Goal: Complete application form

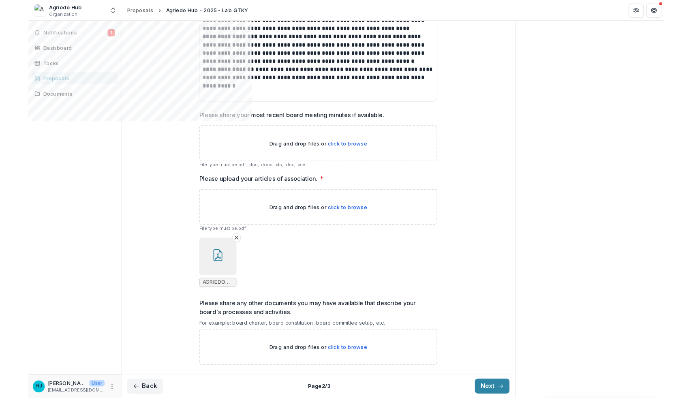
scroll to position [332, 0]
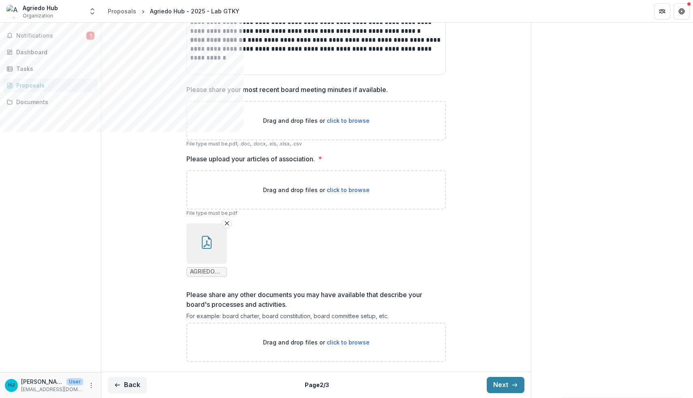
click at [341, 118] on span "click to browse" at bounding box center [347, 120] width 43 height 7
type input "**********"
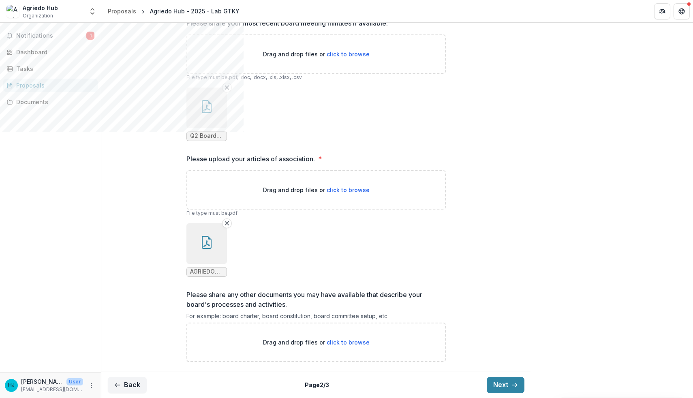
scroll to position [374, 0]
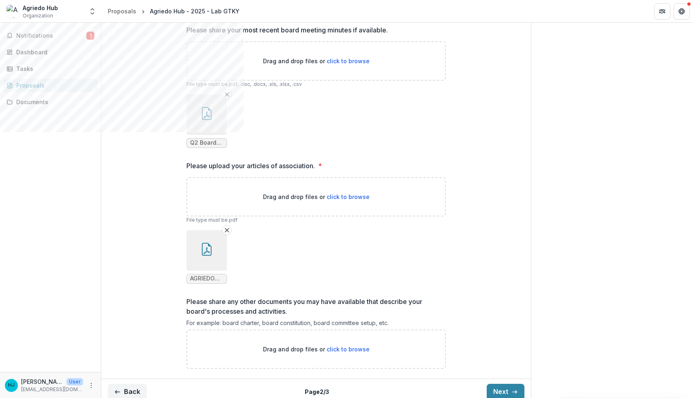
click at [210, 256] on icon "button" at bounding box center [207, 249] width 10 height 13
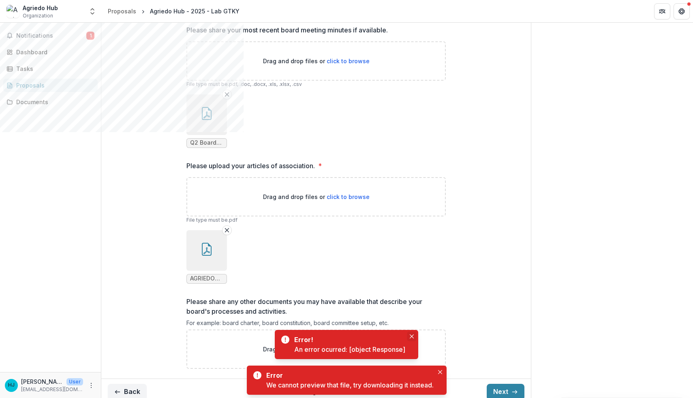
click at [412, 337] on icon "Close" at bounding box center [411, 336] width 4 height 4
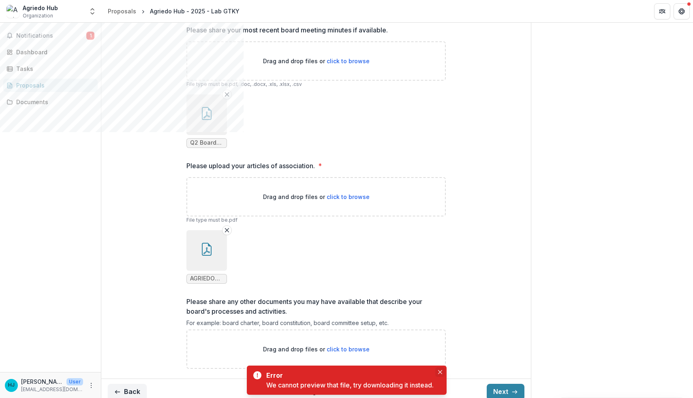
click at [442, 372] on icon "Close" at bounding box center [440, 372] width 4 height 4
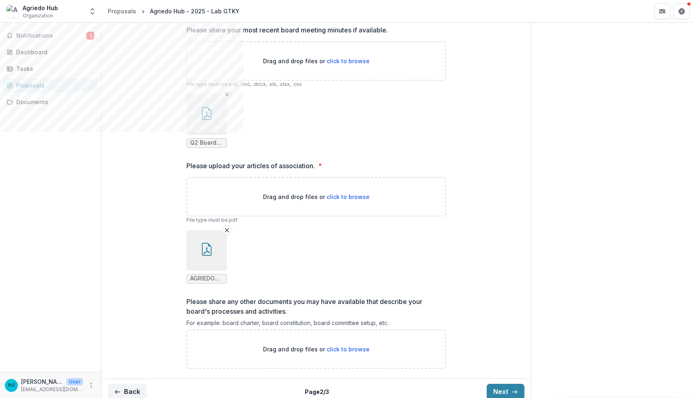
click at [211, 120] on icon "button" at bounding box center [206, 113] width 13 height 13
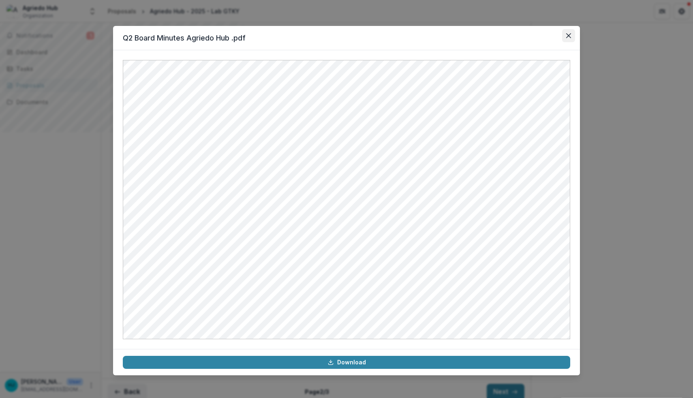
click at [567, 37] on icon "Close" at bounding box center [568, 35] width 5 height 5
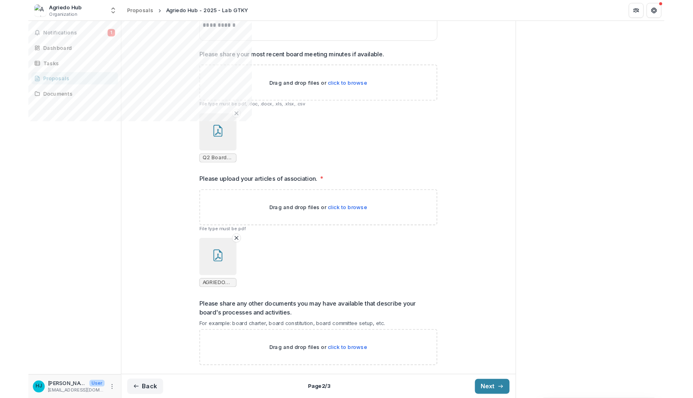
scroll to position [398, 0]
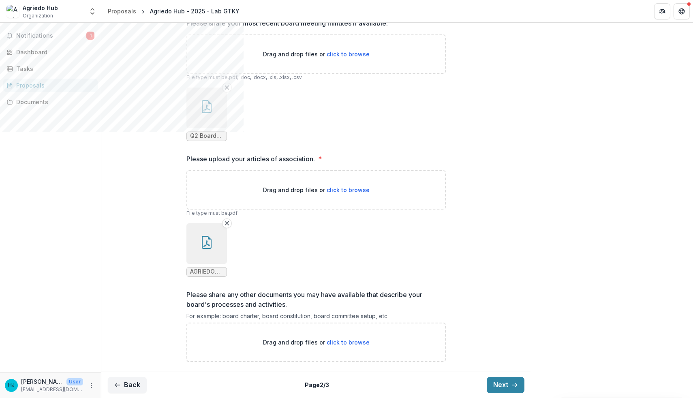
click at [340, 342] on span "click to browse" at bounding box center [347, 342] width 43 height 7
type input "**********"
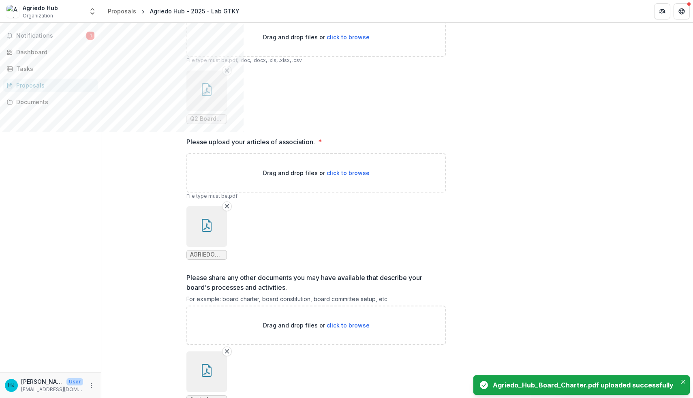
scroll to position [465, 0]
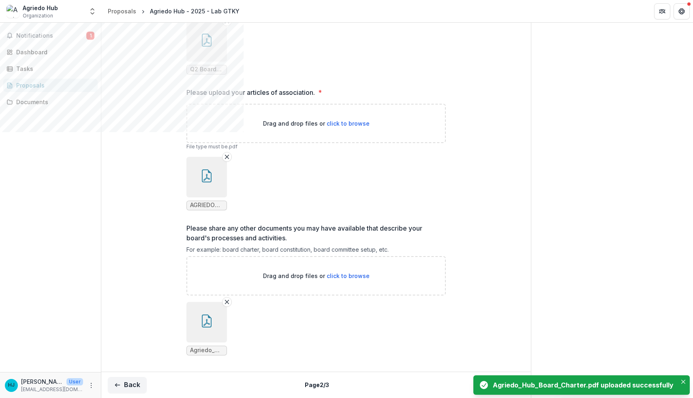
click at [203, 324] on icon "button" at bounding box center [206, 322] width 6 height 7
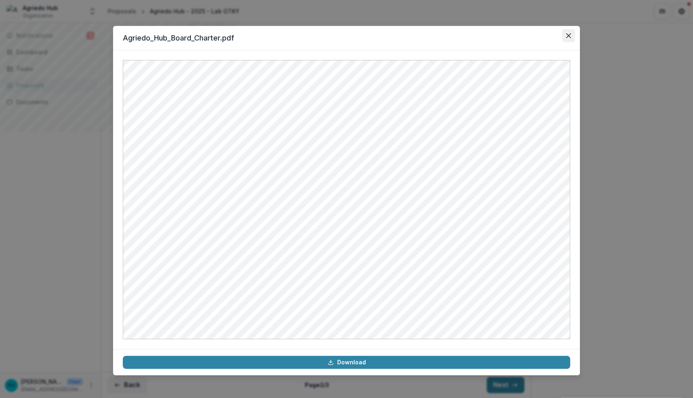
click at [572, 36] on button "Close" at bounding box center [568, 35] width 13 height 13
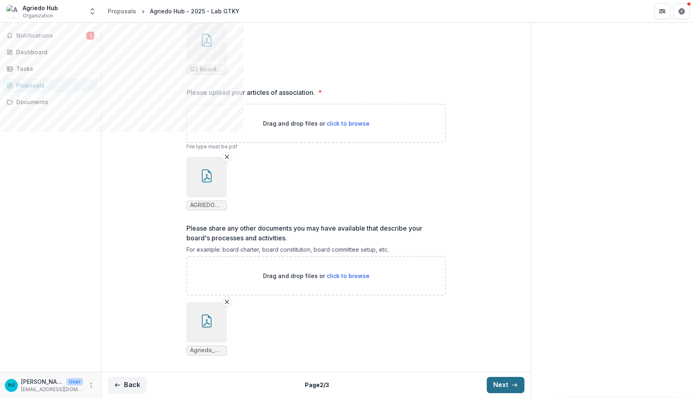
click at [495, 382] on button "Next" at bounding box center [505, 385] width 38 height 16
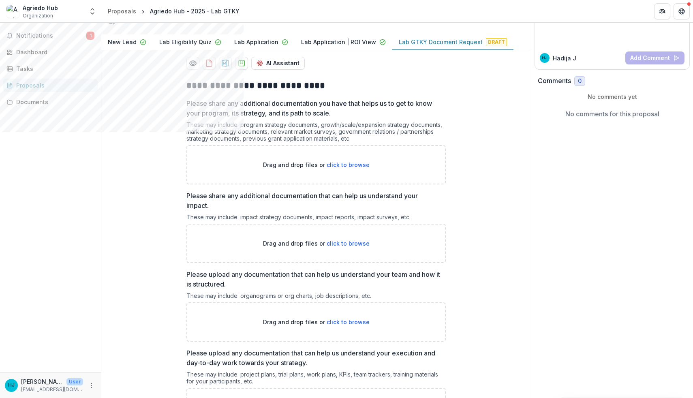
scroll to position [96, 0]
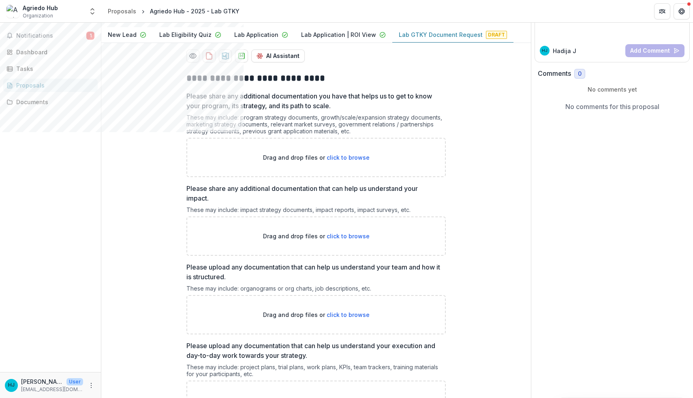
click at [343, 318] on span "click to browse" at bounding box center [347, 314] width 43 height 7
type input "**********"
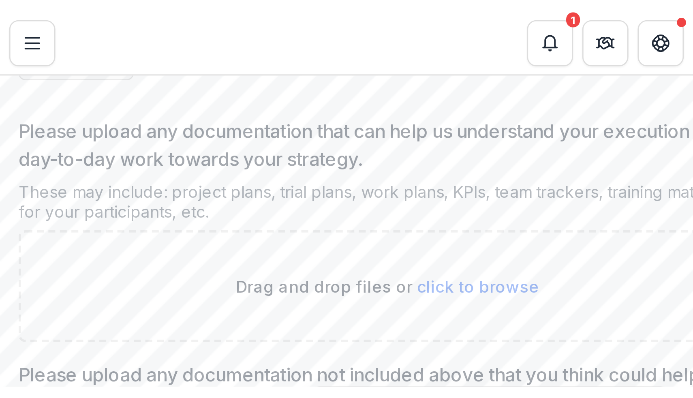
scroll to position [460, 0]
